Goal: Information Seeking & Learning: Learn about a topic

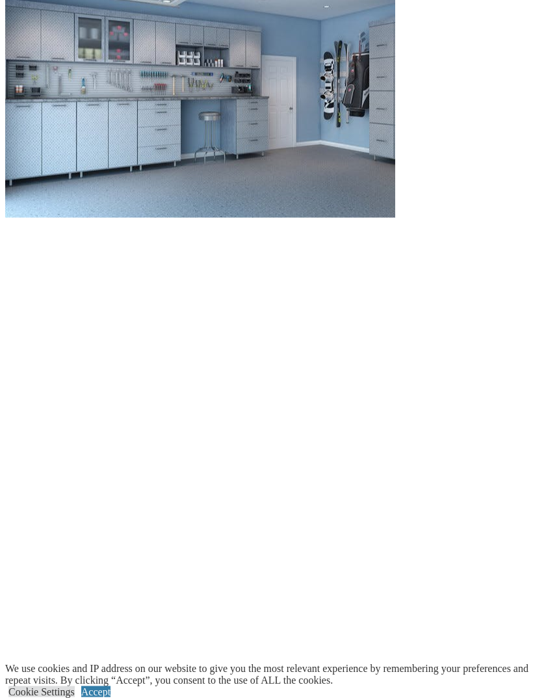
scroll to position [1356, 0]
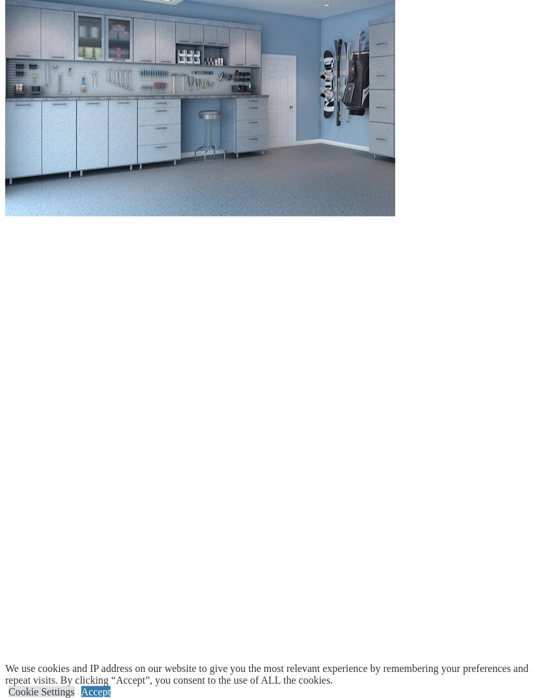
click at [61, 697] on link "Cookie Settings" at bounding box center [41, 691] width 66 height 11
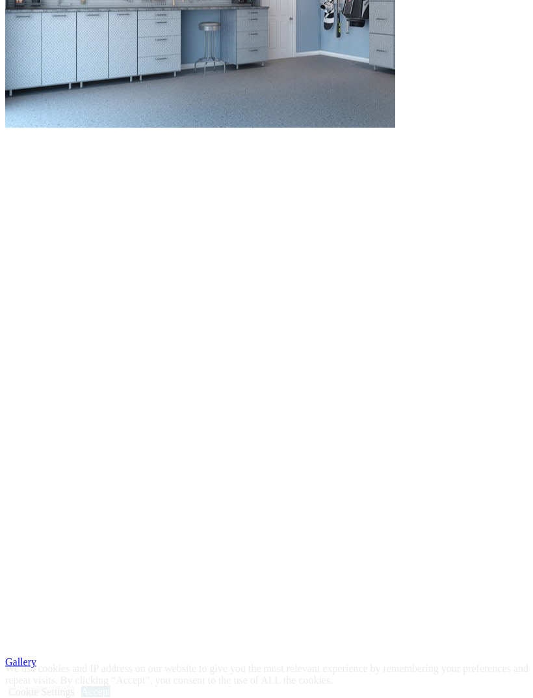
scroll to position [1446, 0]
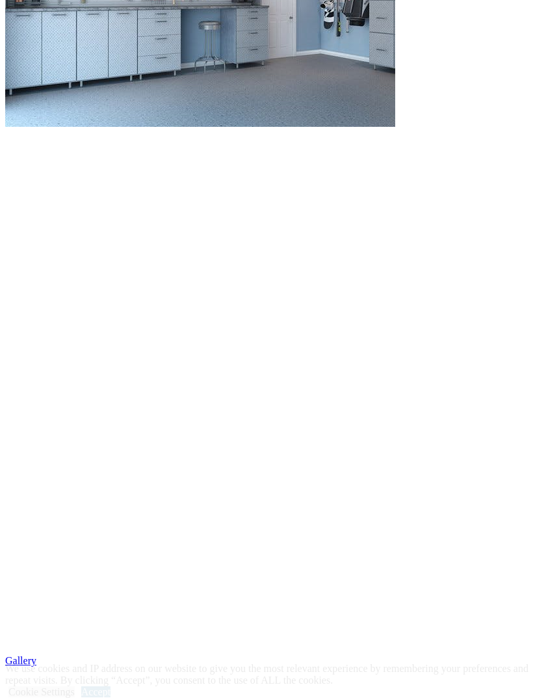
scroll to position [3, 0]
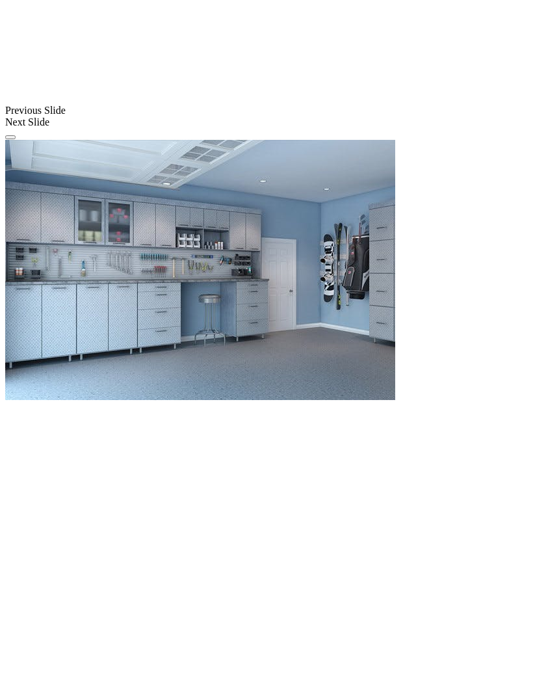
scroll to position [1171, 0]
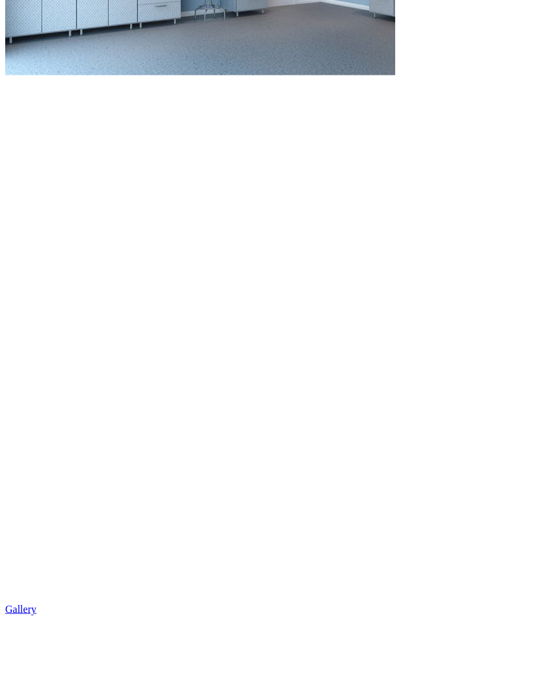
scroll to position [1499, 0]
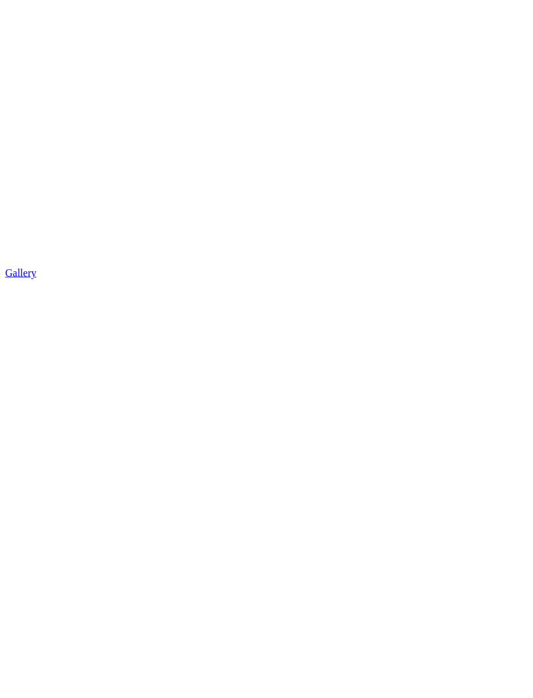
scroll to position [1834, 0]
